Goal: Transaction & Acquisition: Download file/media

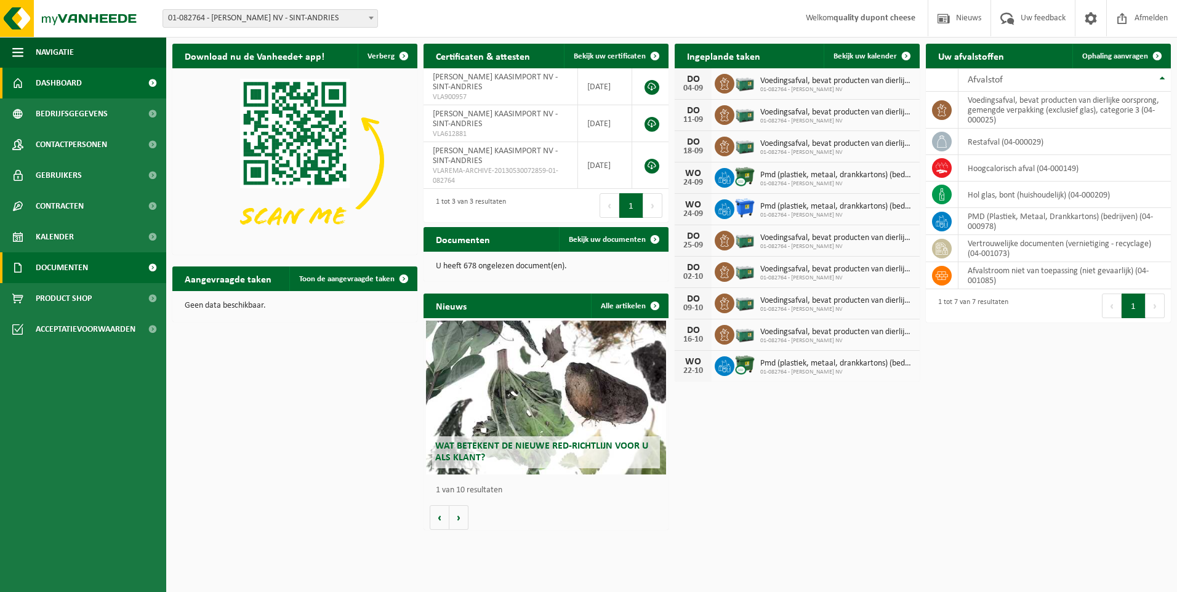
click at [82, 264] on span "Documenten" at bounding box center [62, 267] width 52 height 31
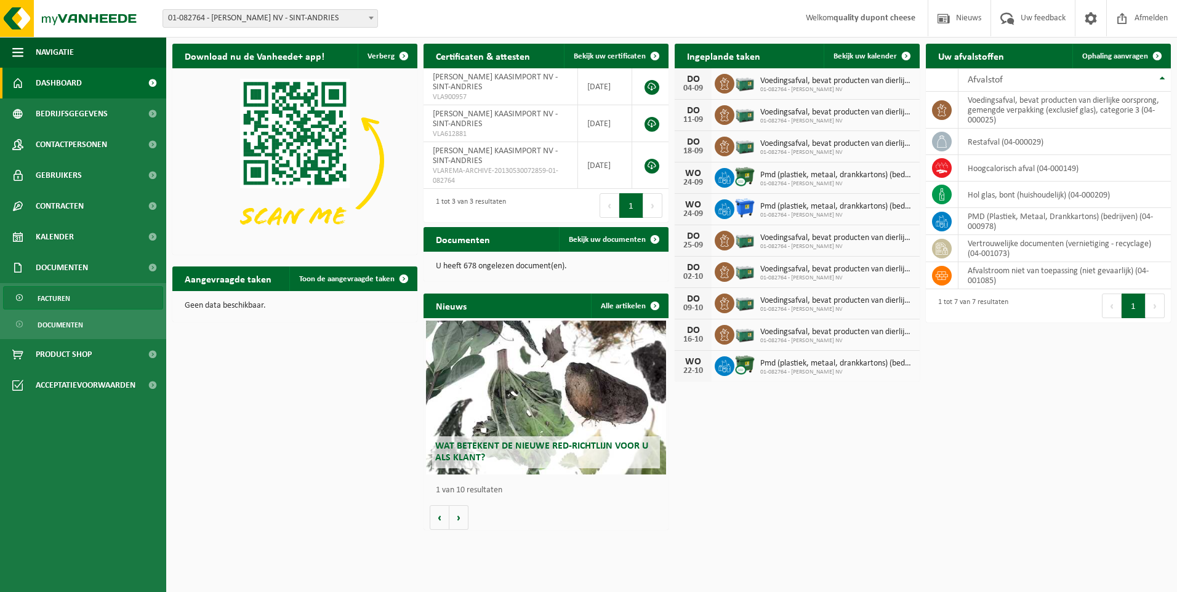
click at [74, 294] on link "Facturen" at bounding box center [83, 297] width 160 height 23
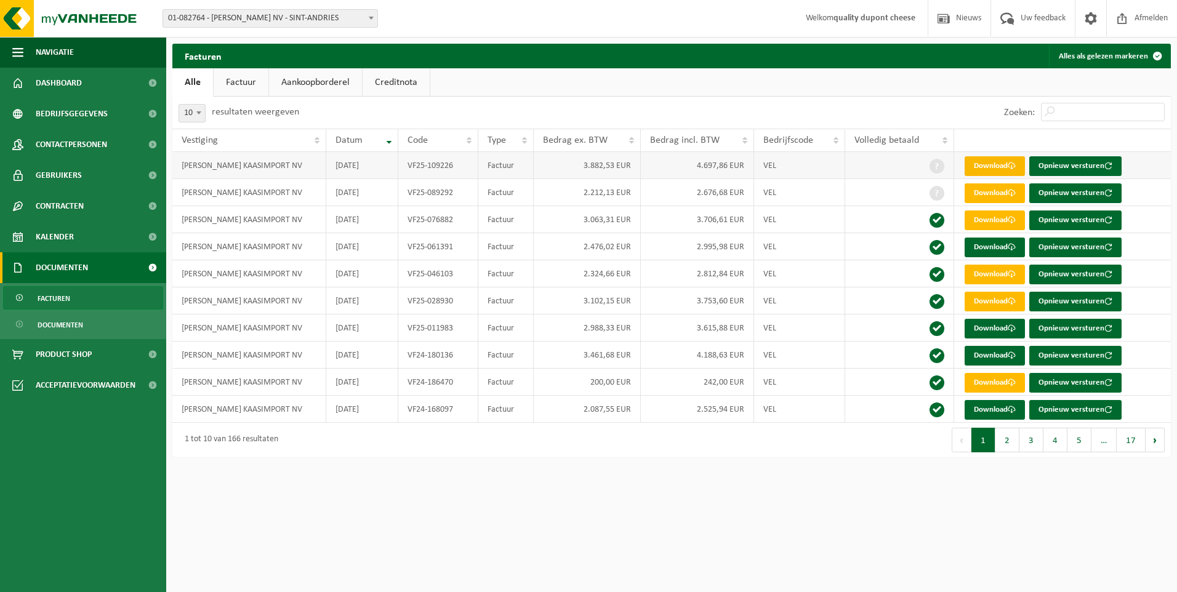
click at [998, 164] on link "Download" at bounding box center [995, 166] width 60 height 20
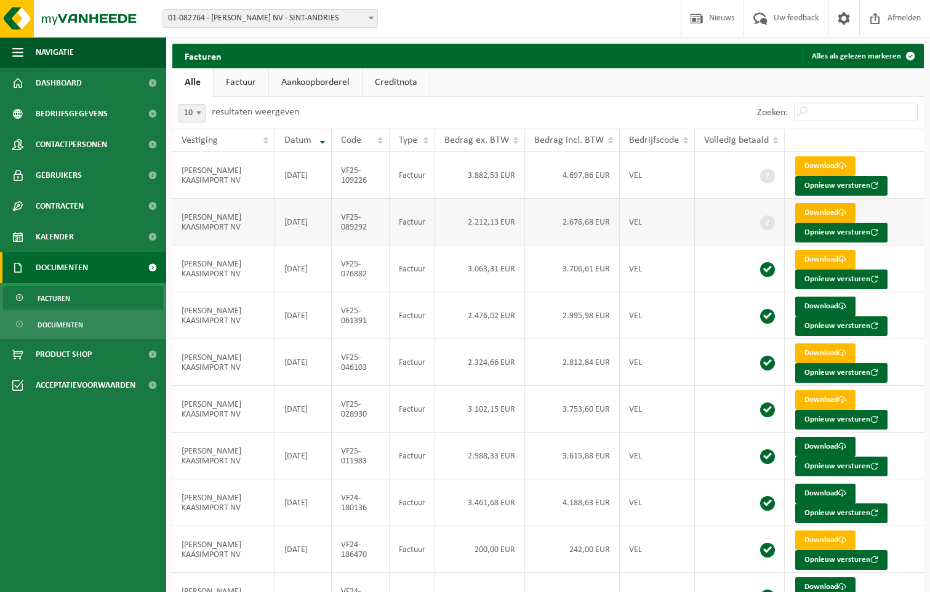
click at [813, 212] on link "Download" at bounding box center [825, 213] width 60 height 20
click at [820, 258] on link "Download" at bounding box center [825, 260] width 60 height 20
click at [816, 305] on link "Download" at bounding box center [825, 307] width 60 height 20
